Goal: Use online tool/utility: Utilize a website feature to perform a specific function

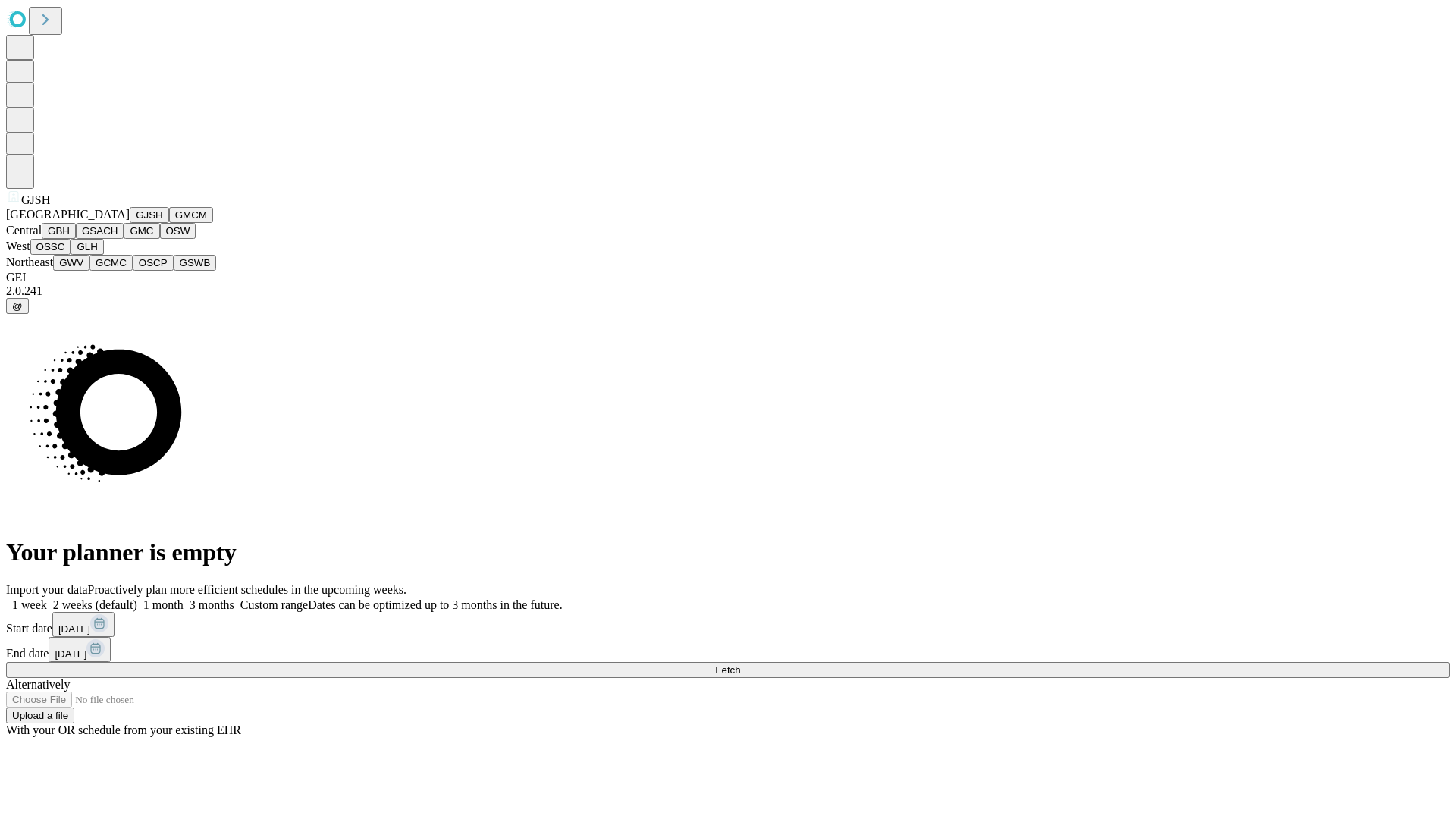
click at [130, 223] on button "GJSH" at bounding box center [150, 215] width 39 height 16
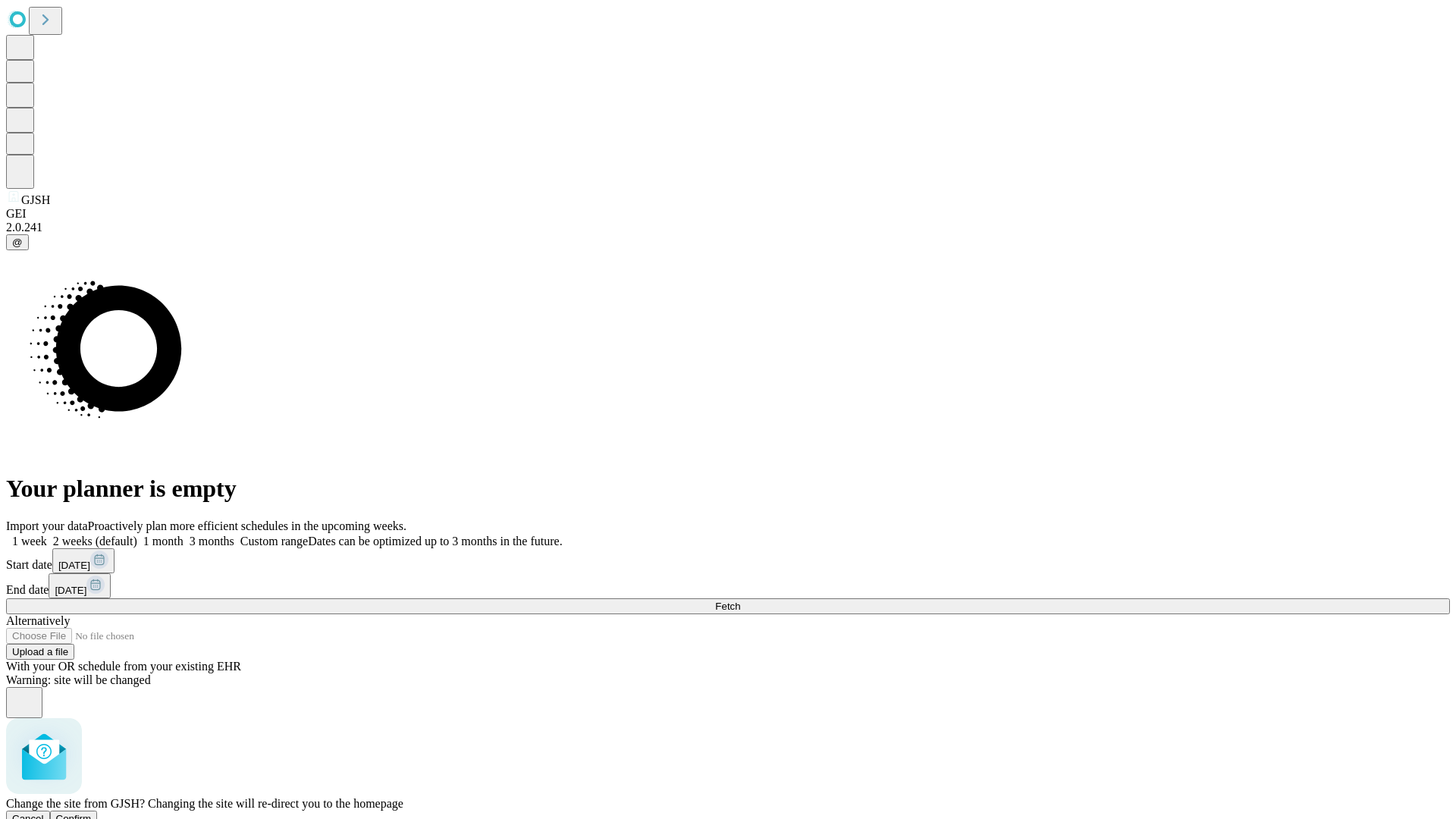
click at [92, 813] on span "Confirm" at bounding box center [74, 818] width 36 height 11
click at [184, 534] on label "1 month" at bounding box center [160, 540] width 46 height 13
click at [740, 600] on span "Fetch" at bounding box center [727, 606] width 25 height 11
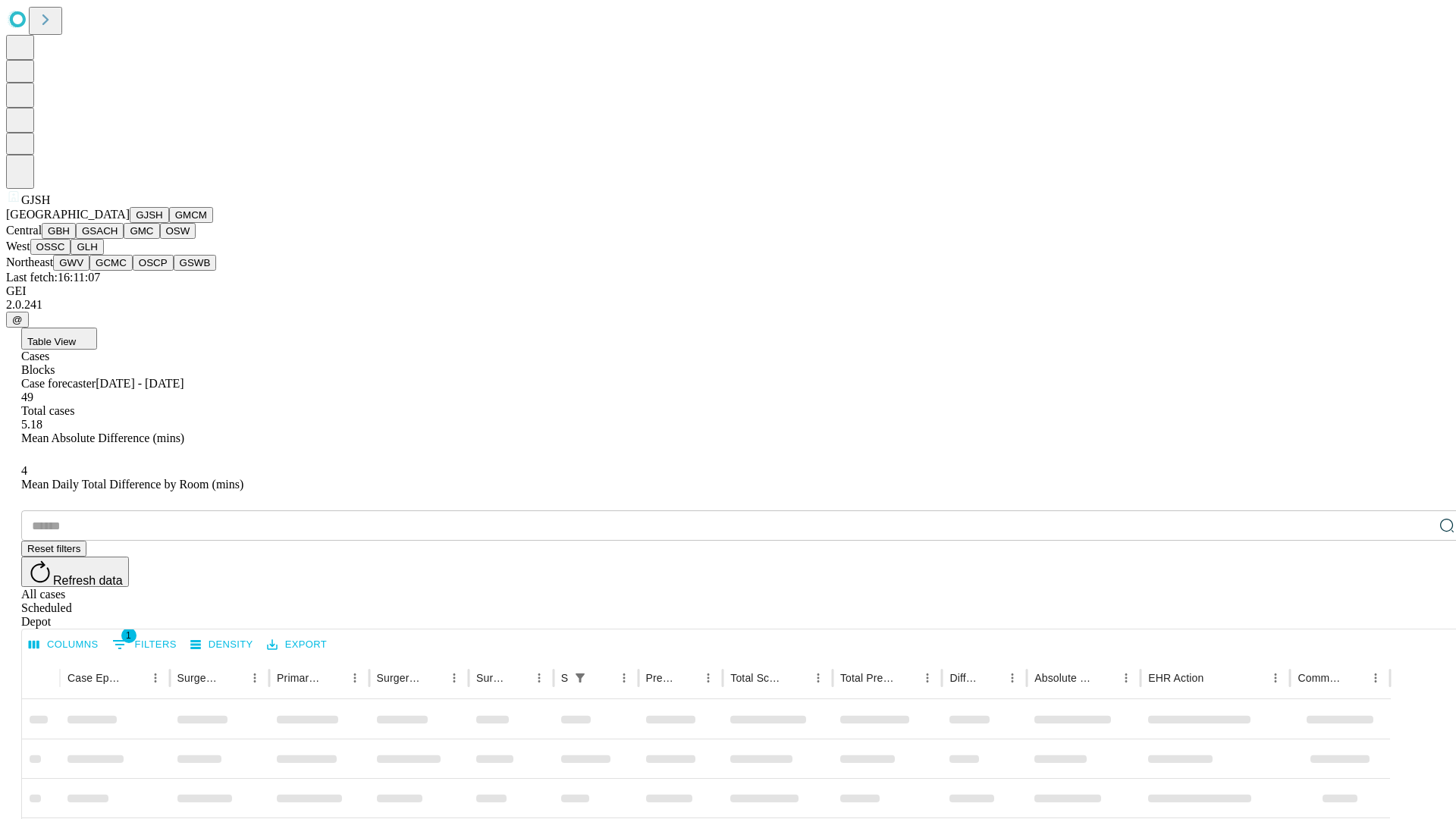
click at [169, 223] on button "GMCM" at bounding box center [191, 215] width 44 height 16
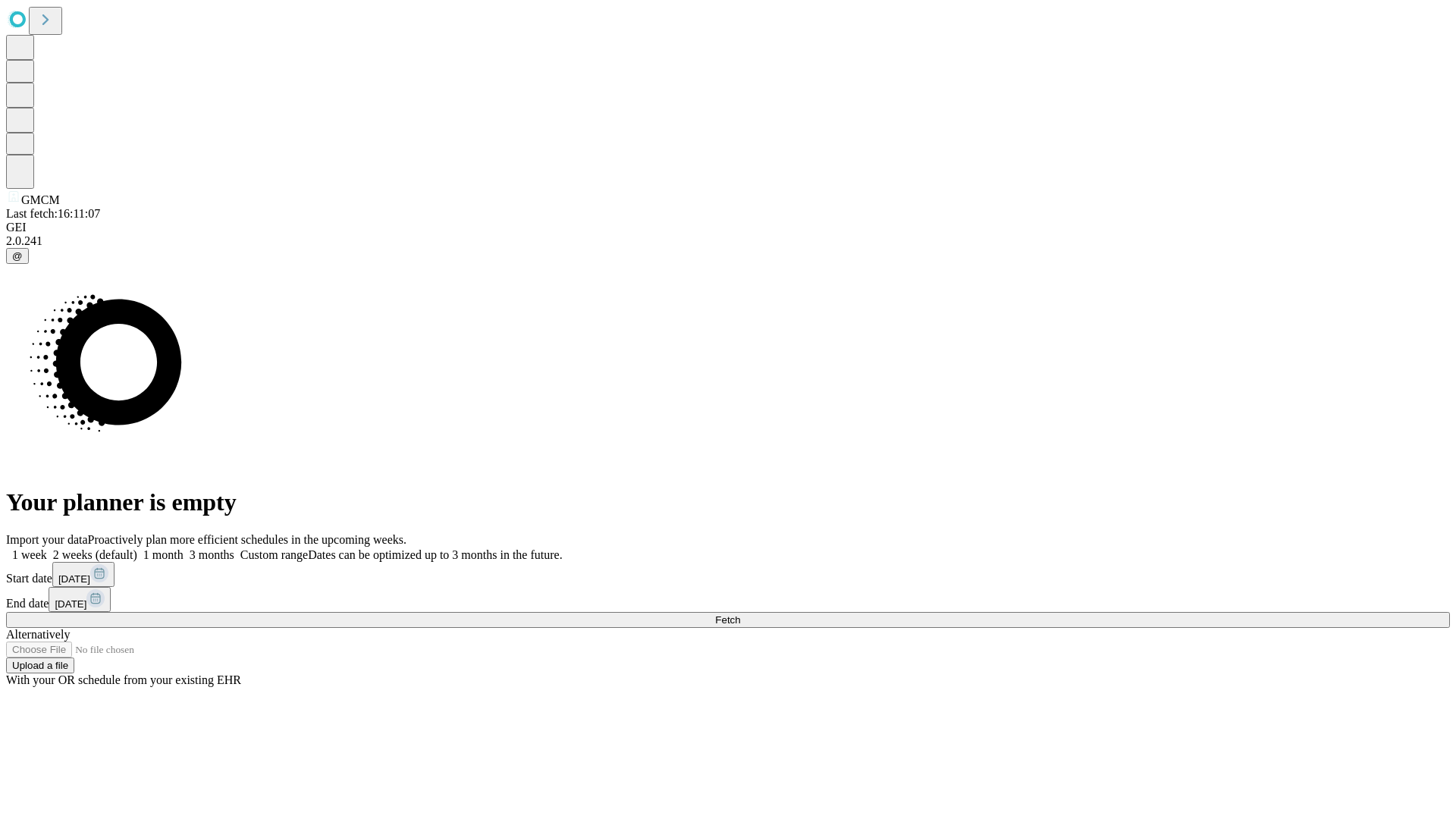
click at [184, 548] on label "1 month" at bounding box center [160, 554] width 46 height 13
click at [740, 614] on span "Fetch" at bounding box center [727, 619] width 25 height 11
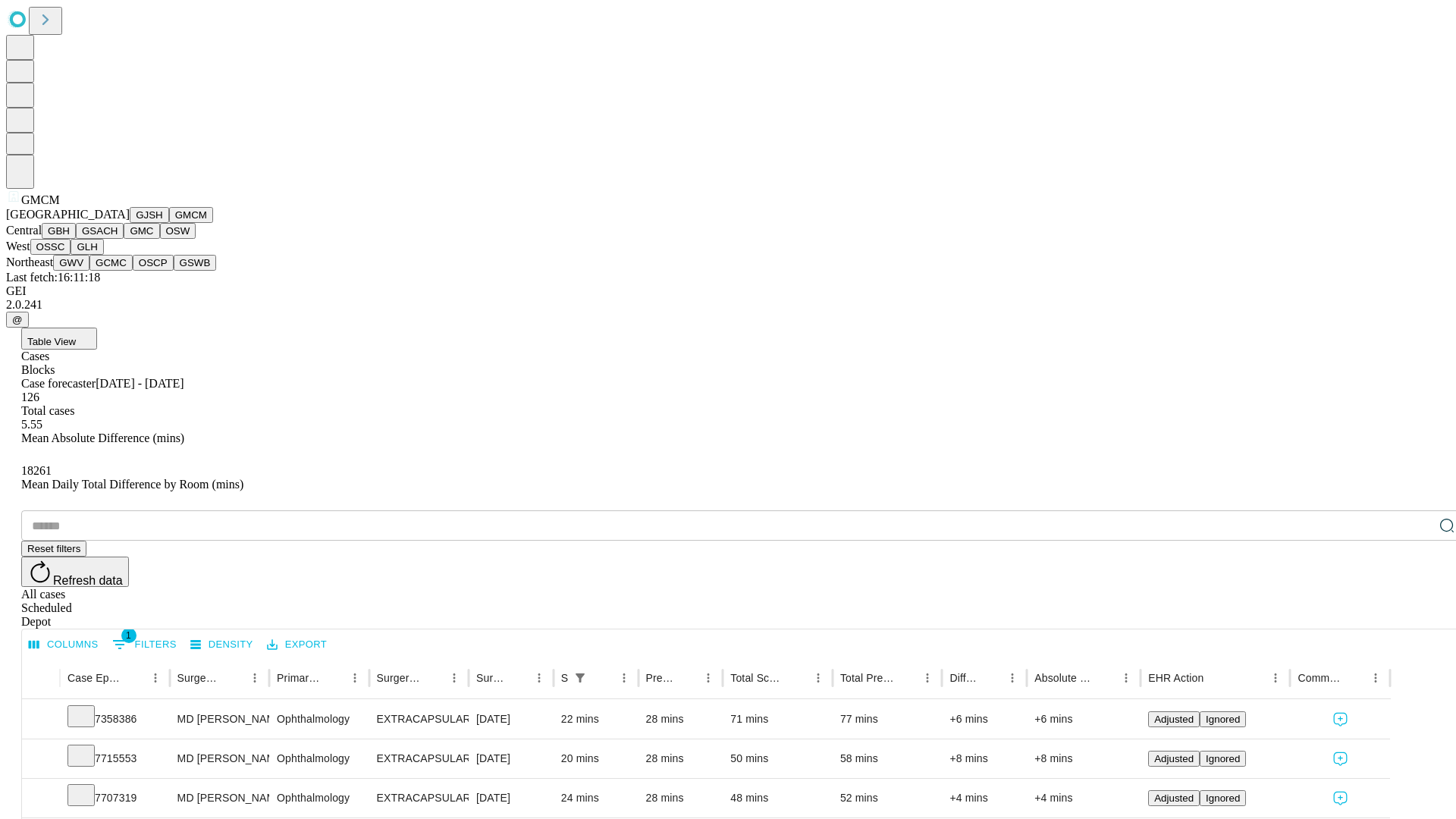
click at [76, 239] on button "GBH" at bounding box center [58, 231] width 34 height 16
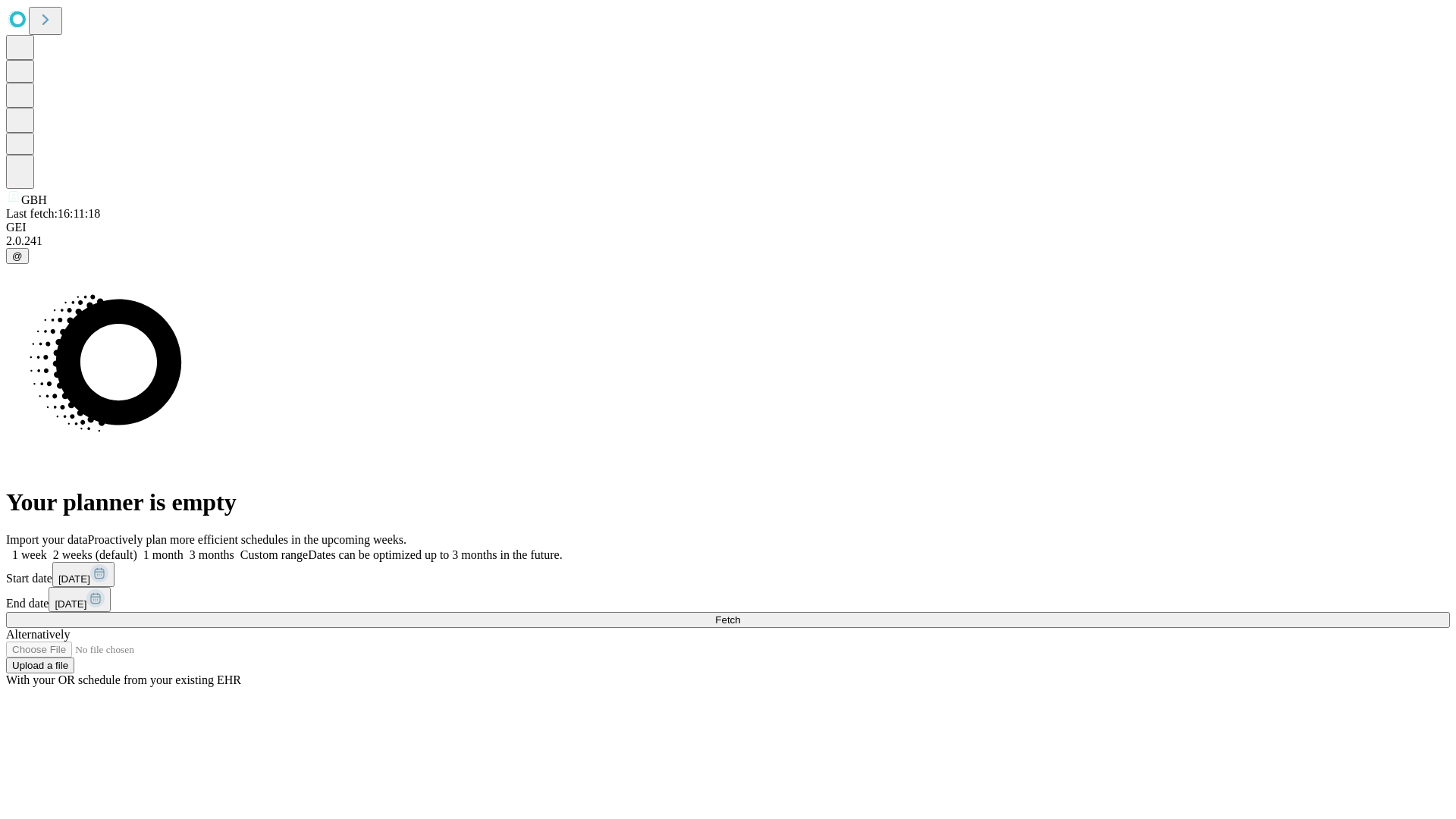
click at [184, 548] on label "1 month" at bounding box center [160, 554] width 46 height 13
click at [740, 614] on span "Fetch" at bounding box center [727, 619] width 25 height 11
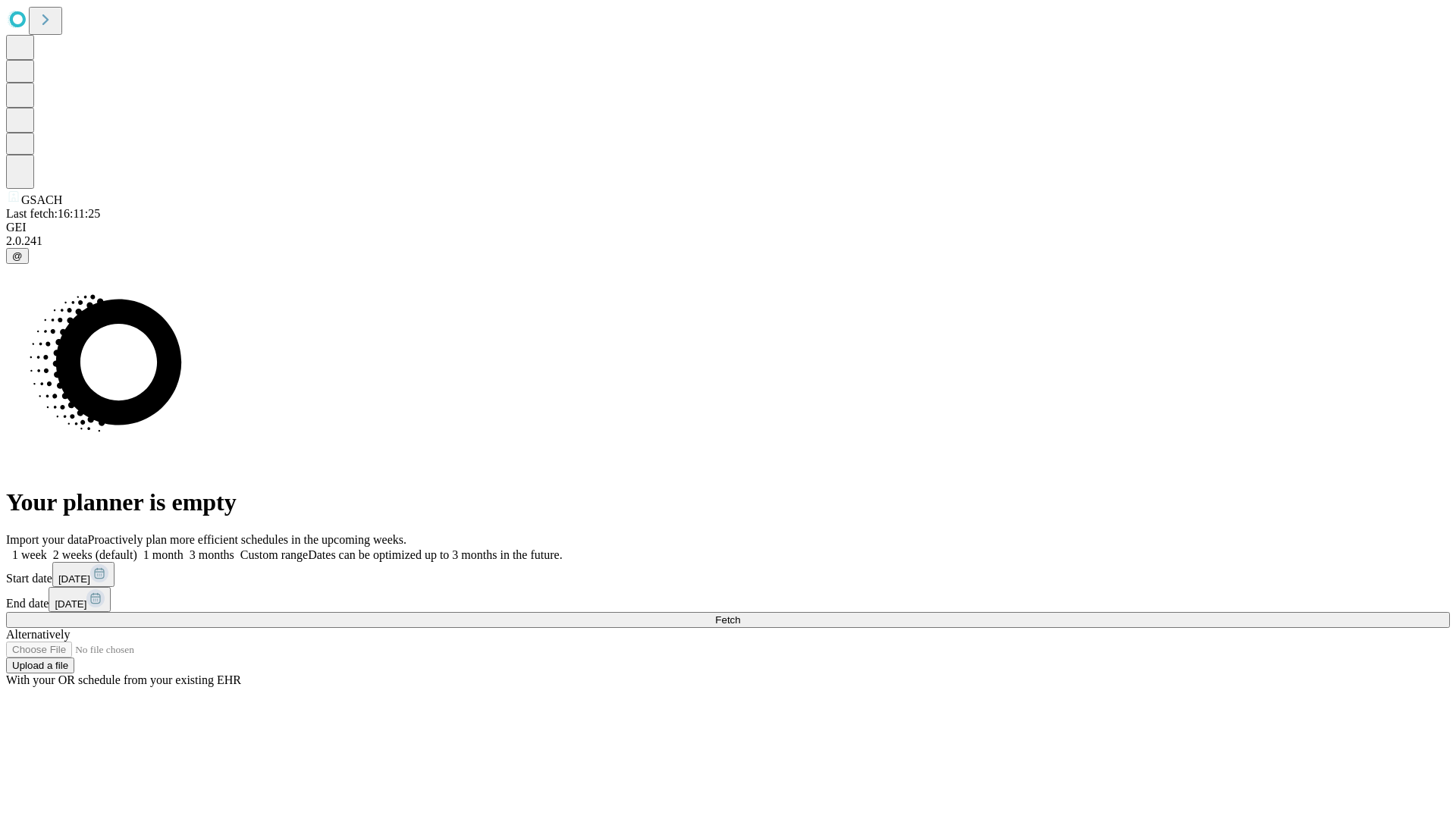
click at [184, 548] on label "1 month" at bounding box center [160, 554] width 46 height 13
click at [740, 614] on span "Fetch" at bounding box center [727, 619] width 25 height 11
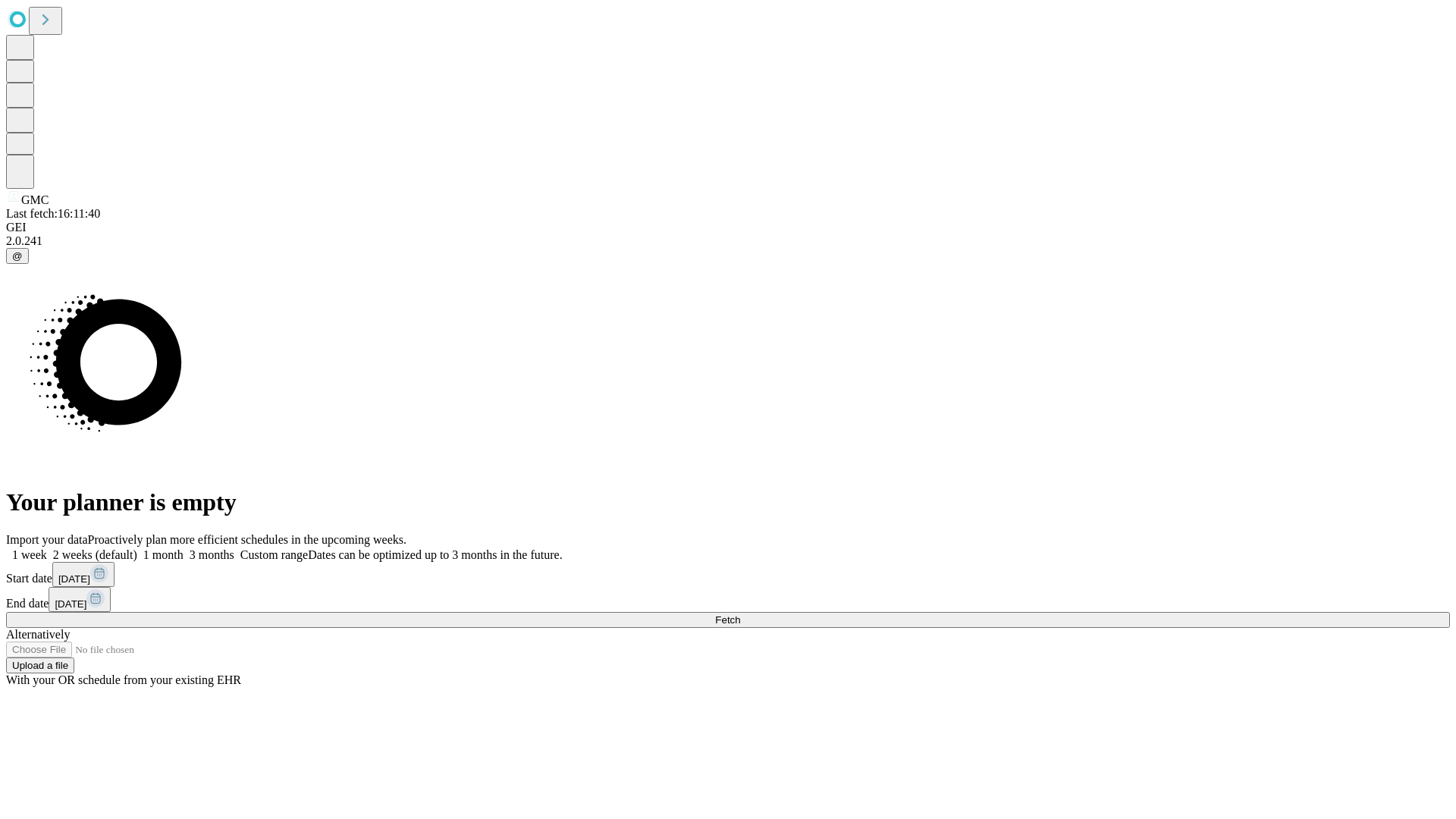
click at [184, 548] on label "1 month" at bounding box center [160, 554] width 46 height 13
click at [740, 614] on span "Fetch" at bounding box center [727, 619] width 25 height 11
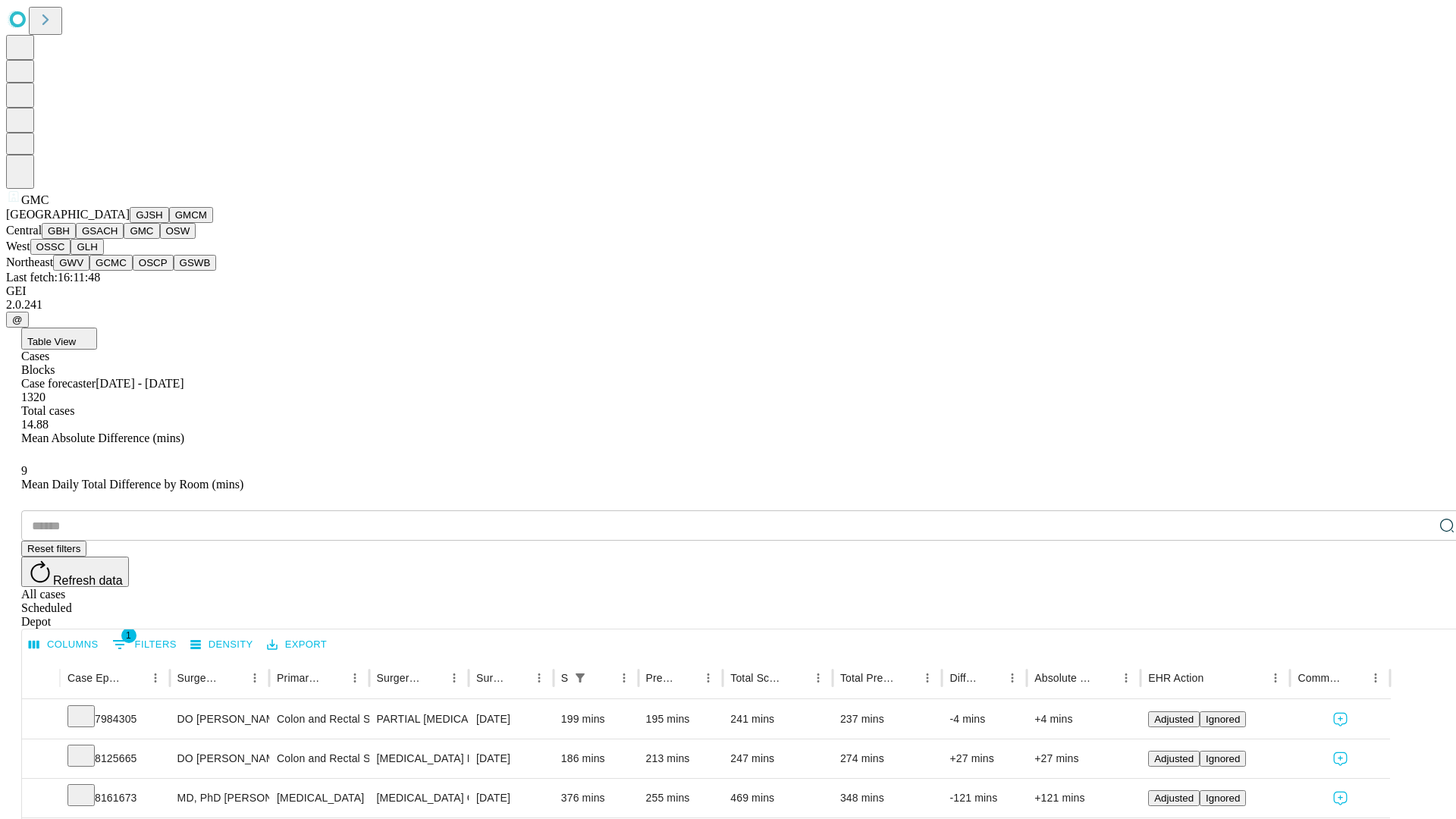
click at [160, 239] on button "OSW" at bounding box center [178, 231] width 36 height 16
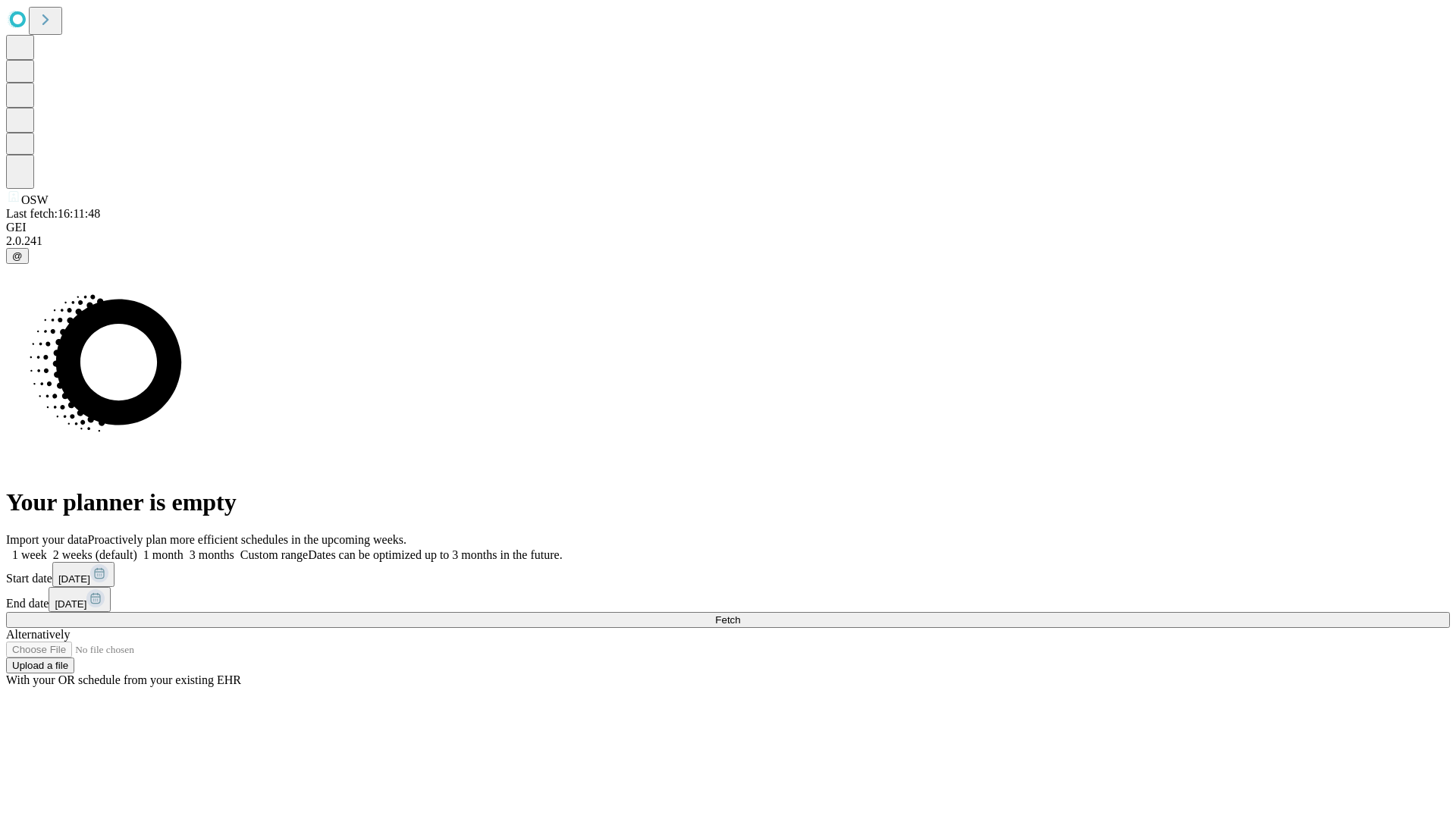
click at [184, 548] on label "1 month" at bounding box center [160, 554] width 46 height 13
click at [740, 614] on span "Fetch" at bounding box center [727, 619] width 25 height 11
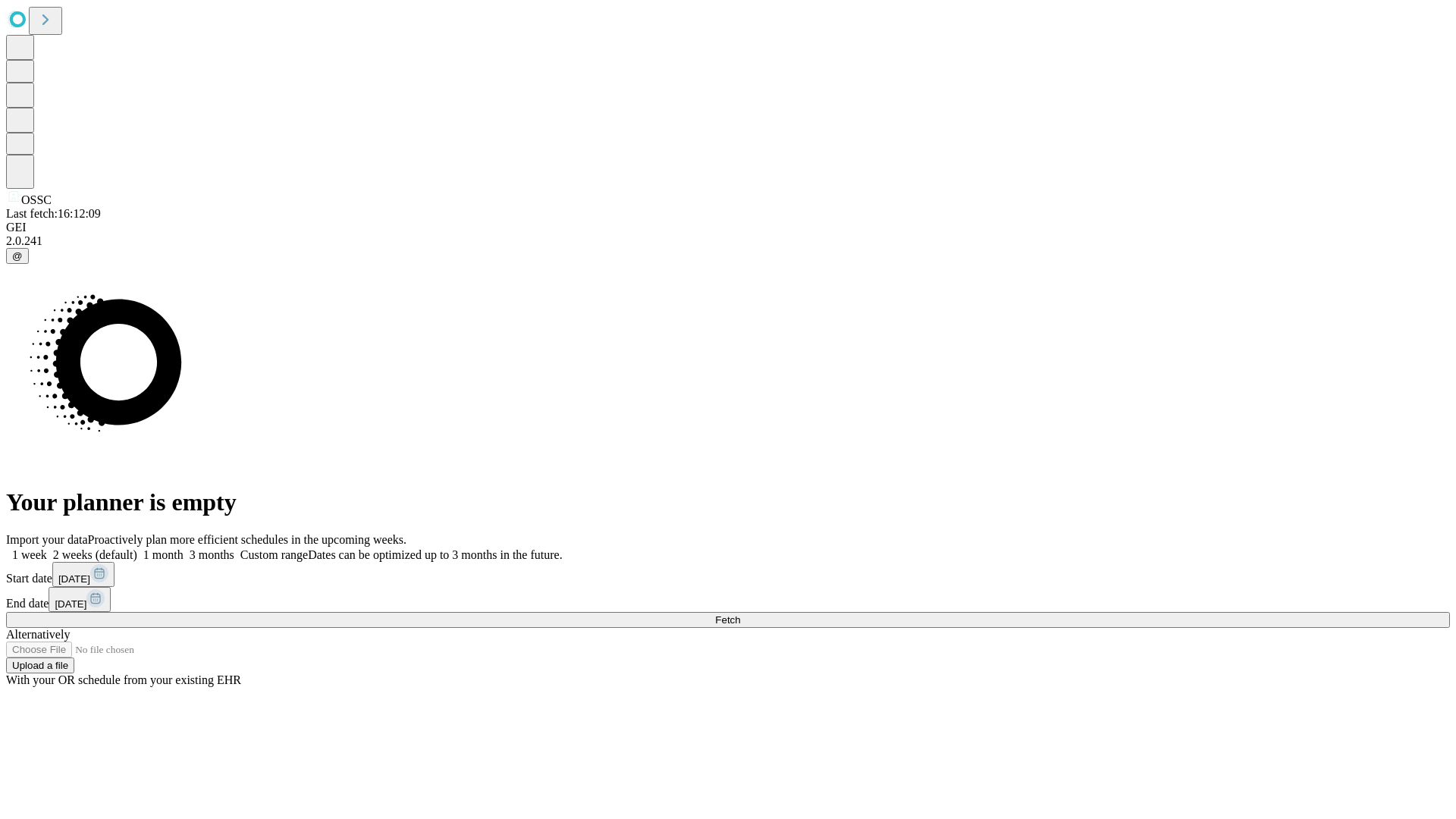
click at [740, 614] on span "Fetch" at bounding box center [727, 619] width 25 height 11
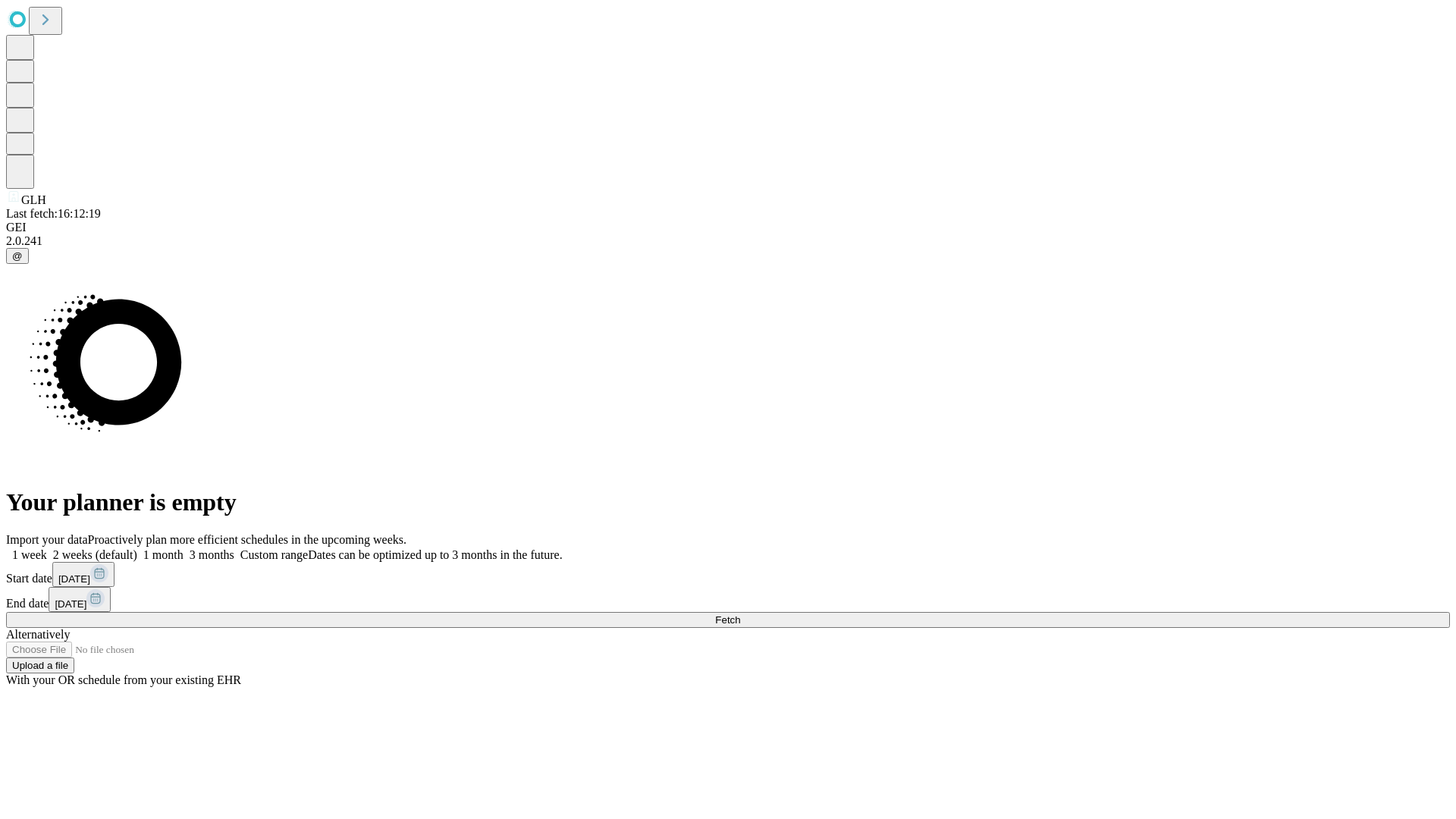
click at [184, 548] on label "1 month" at bounding box center [160, 554] width 46 height 13
click at [740, 614] on span "Fetch" at bounding box center [727, 619] width 25 height 11
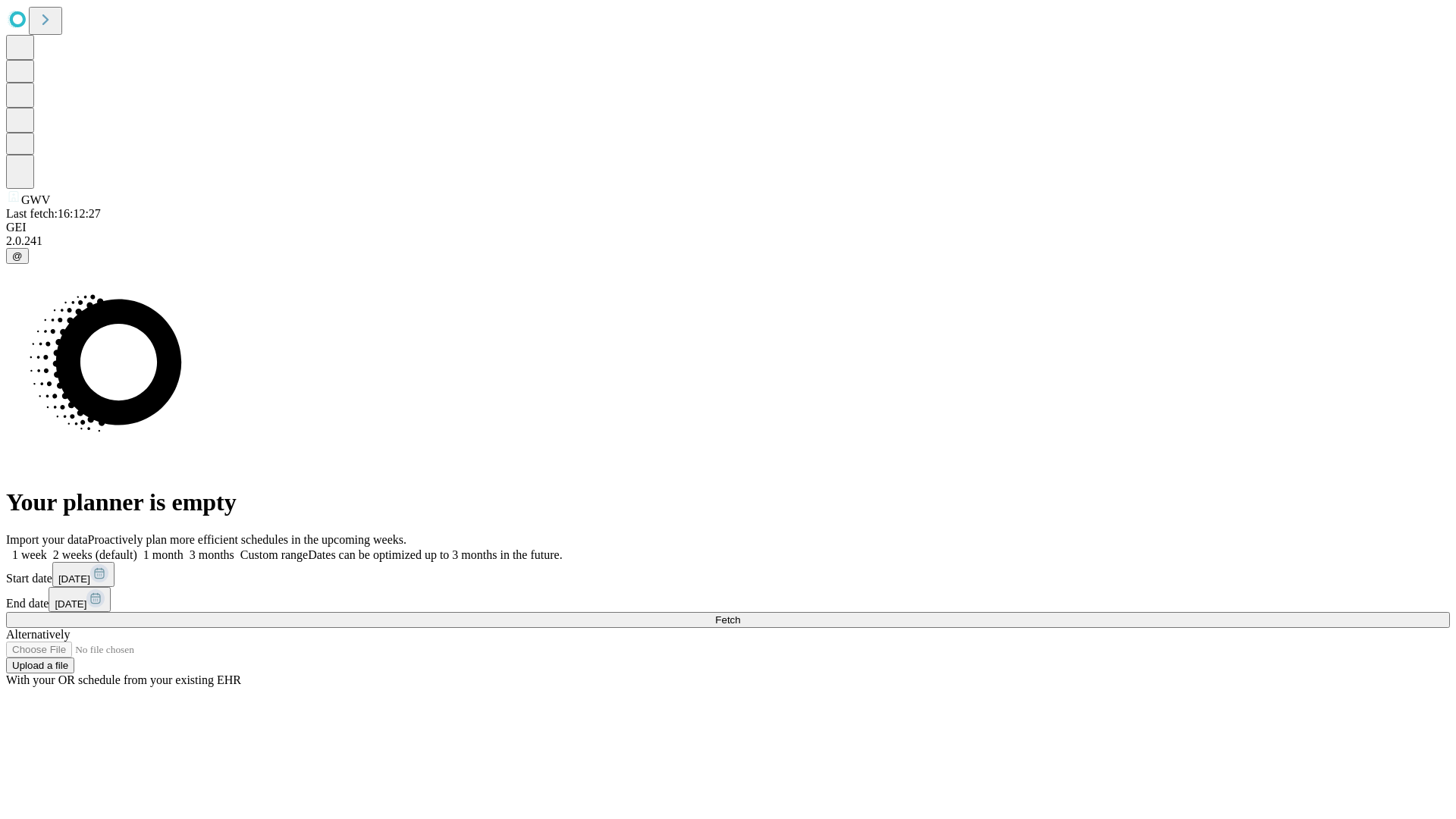
click at [184, 548] on label "1 month" at bounding box center [160, 554] width 46 height 13
click at [740, 614] on span "Fetch" at bounding box center [727, 619] width 25 height 11
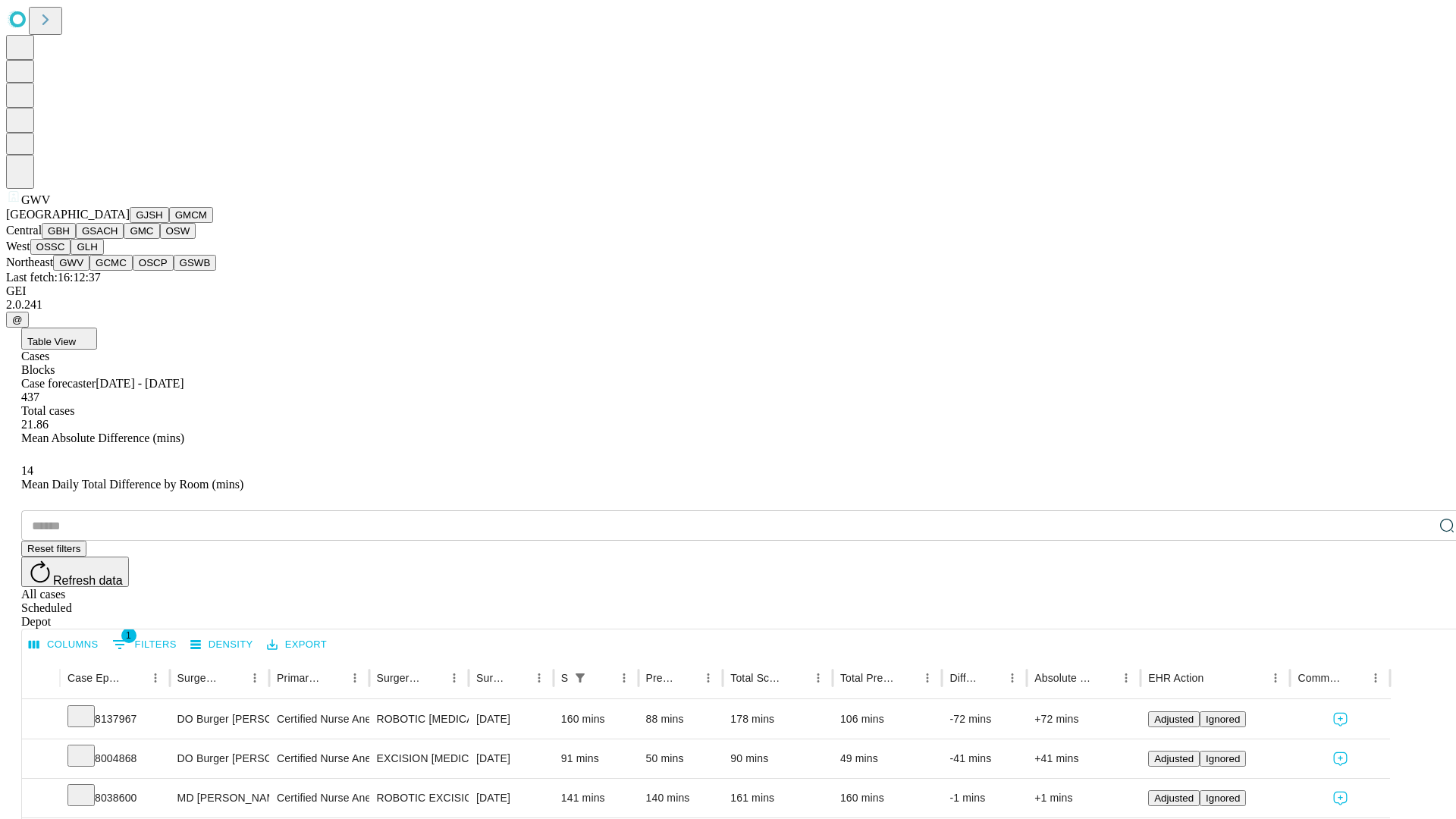
click at [118, 271] on button "GCMC" at bounding box center [111, 263] width 43 height 16
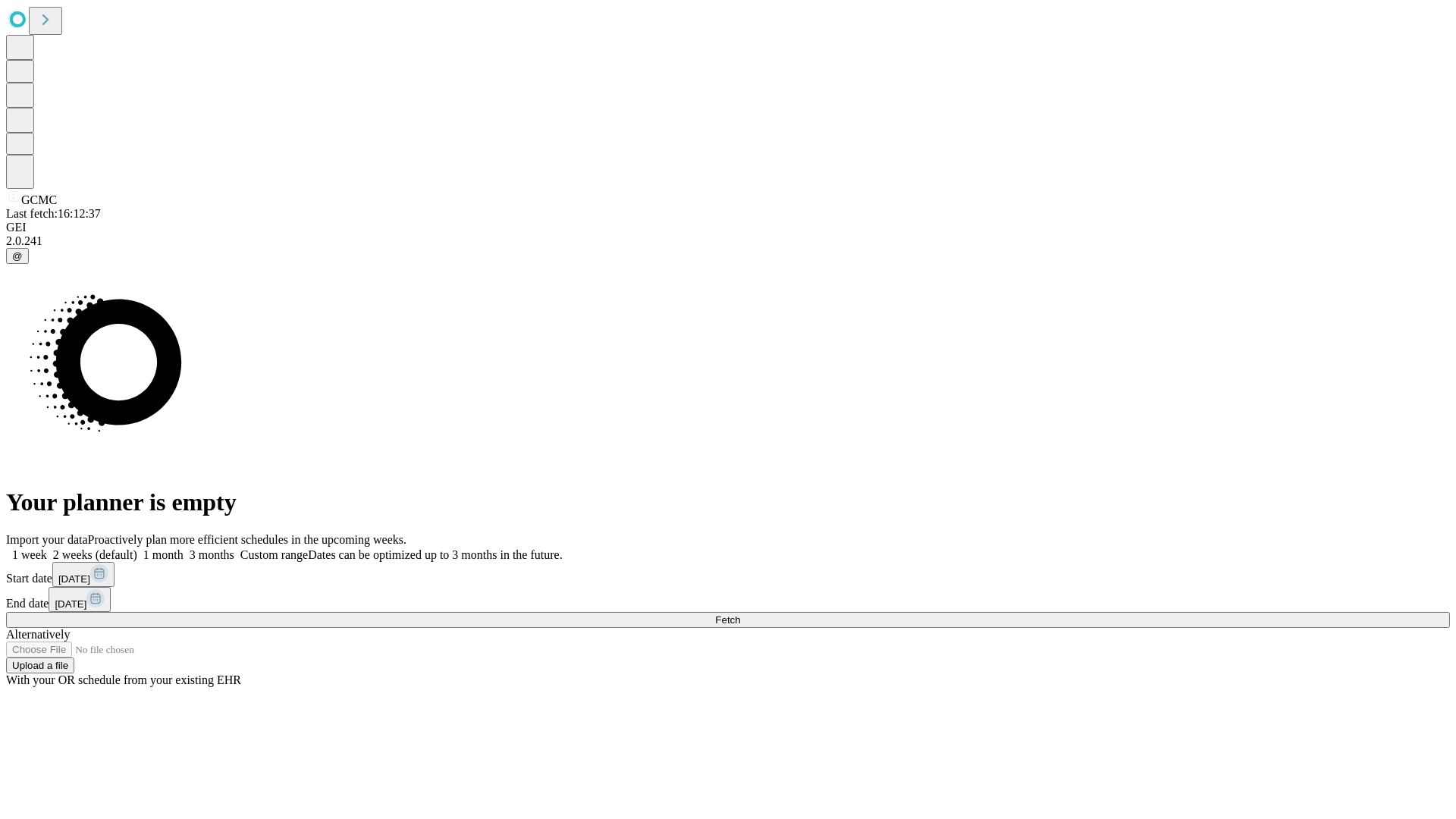
click at [184, 548] on label "1 month" at bounding box center [160, 554] width 46 height 13
click at [740, 614] on span "Fetch" at bounding box center [727, 619] width 25 height 11
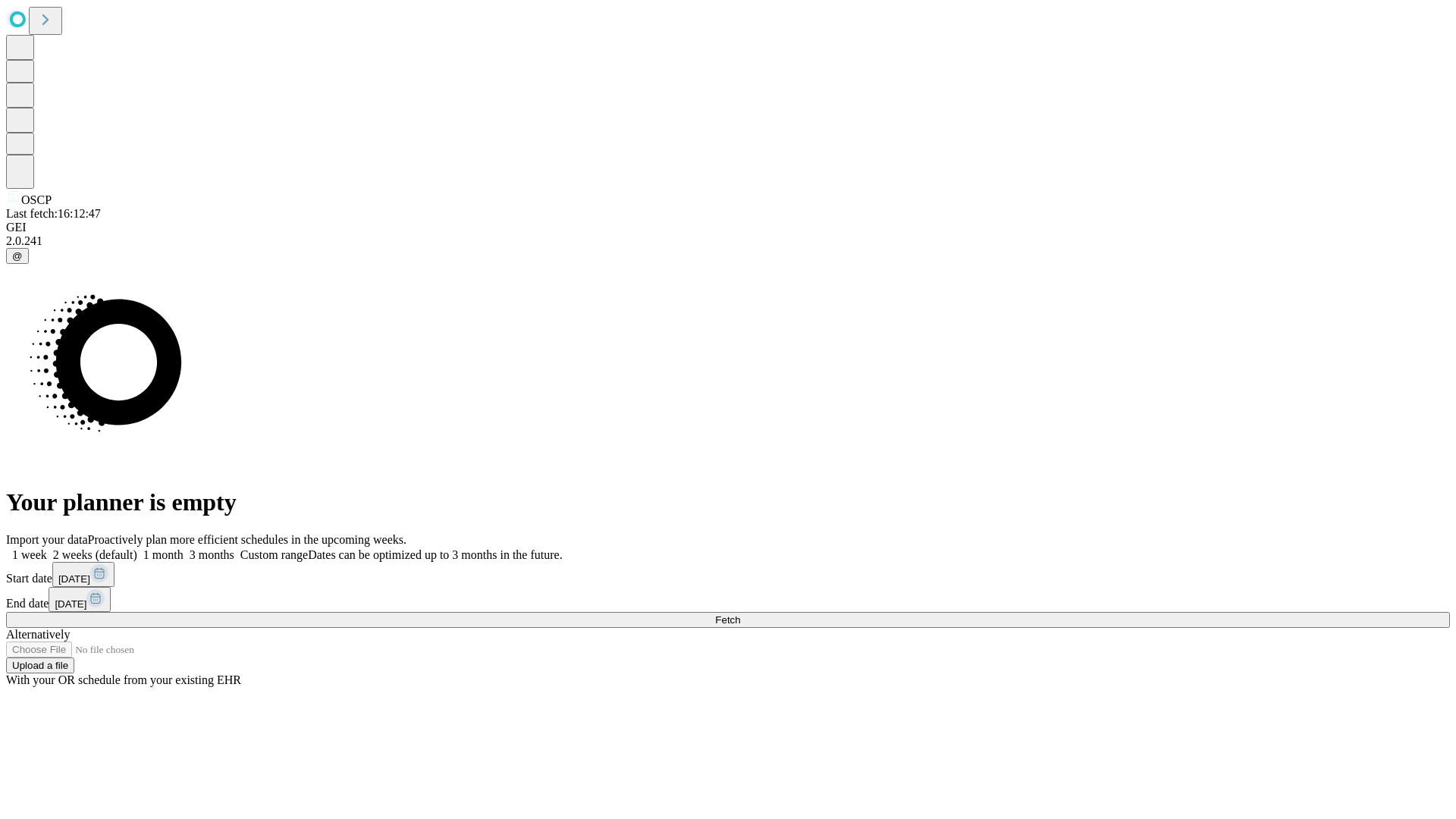
click at [184, 548] on label "1 month" at bounding box center [160, 554] width 46 height 13
click at [740, 614] on span "Fetch" at bounding box center [727, 619] width 25 height 11
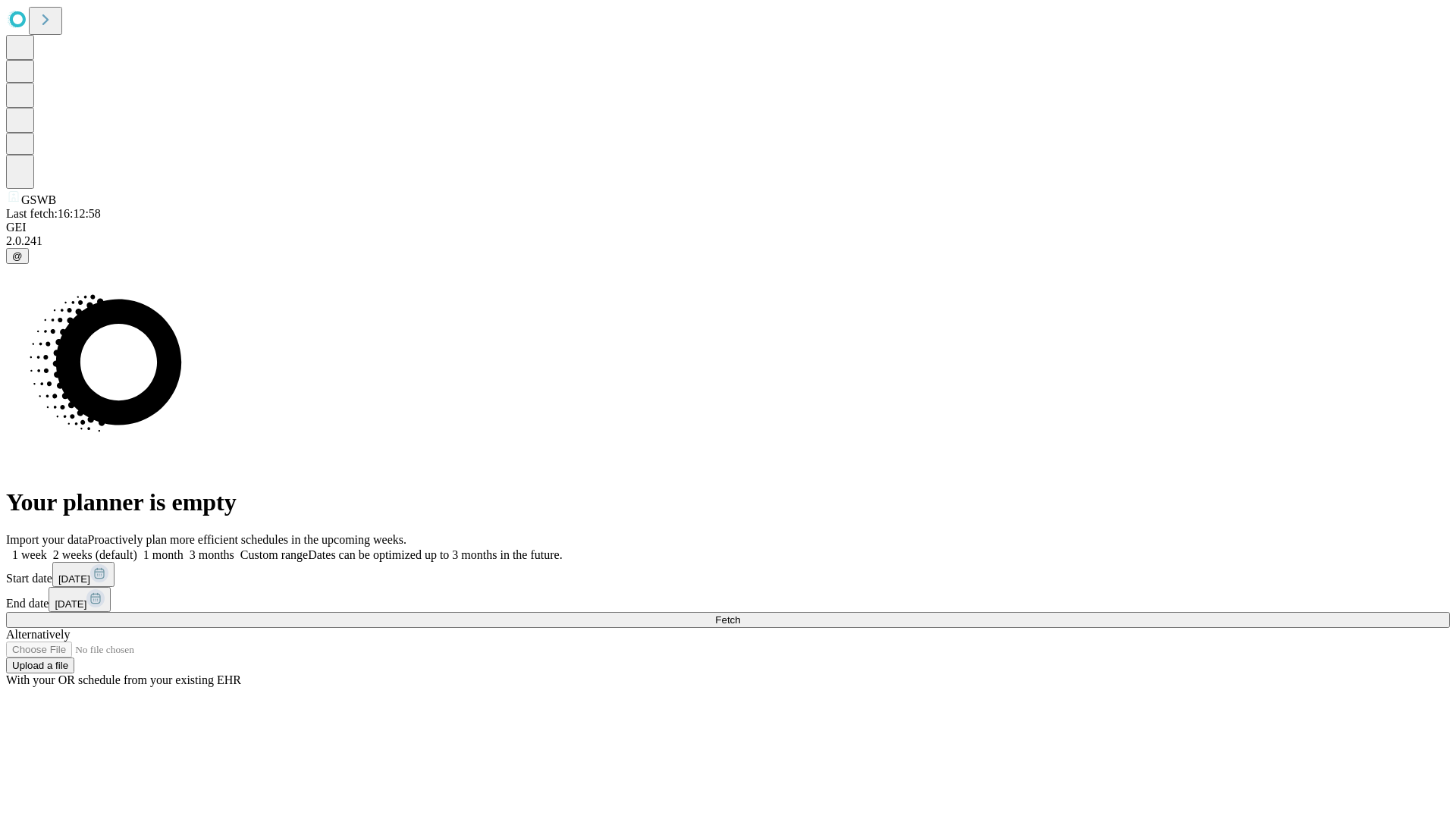
click at [740, 614] on span "Fetch" at bounding box center [727, 619] width 25 height 11
